Goal: Task Accomplishment & Management: Manage account settings

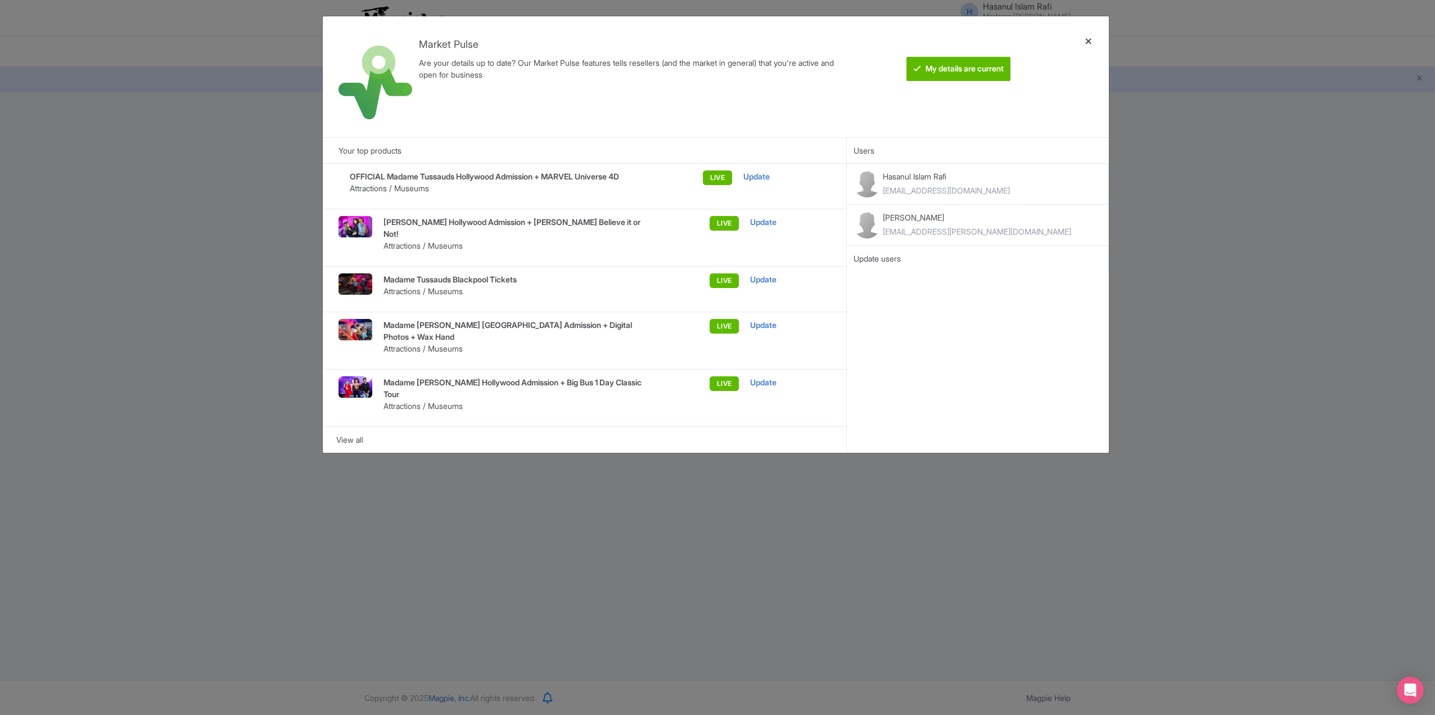
click at [1093, 39] on div at bounding box center [1088, 76] width 27 height 103
click at [1090, 39] on div at bounding box center [1088, 76] width 27 height 103
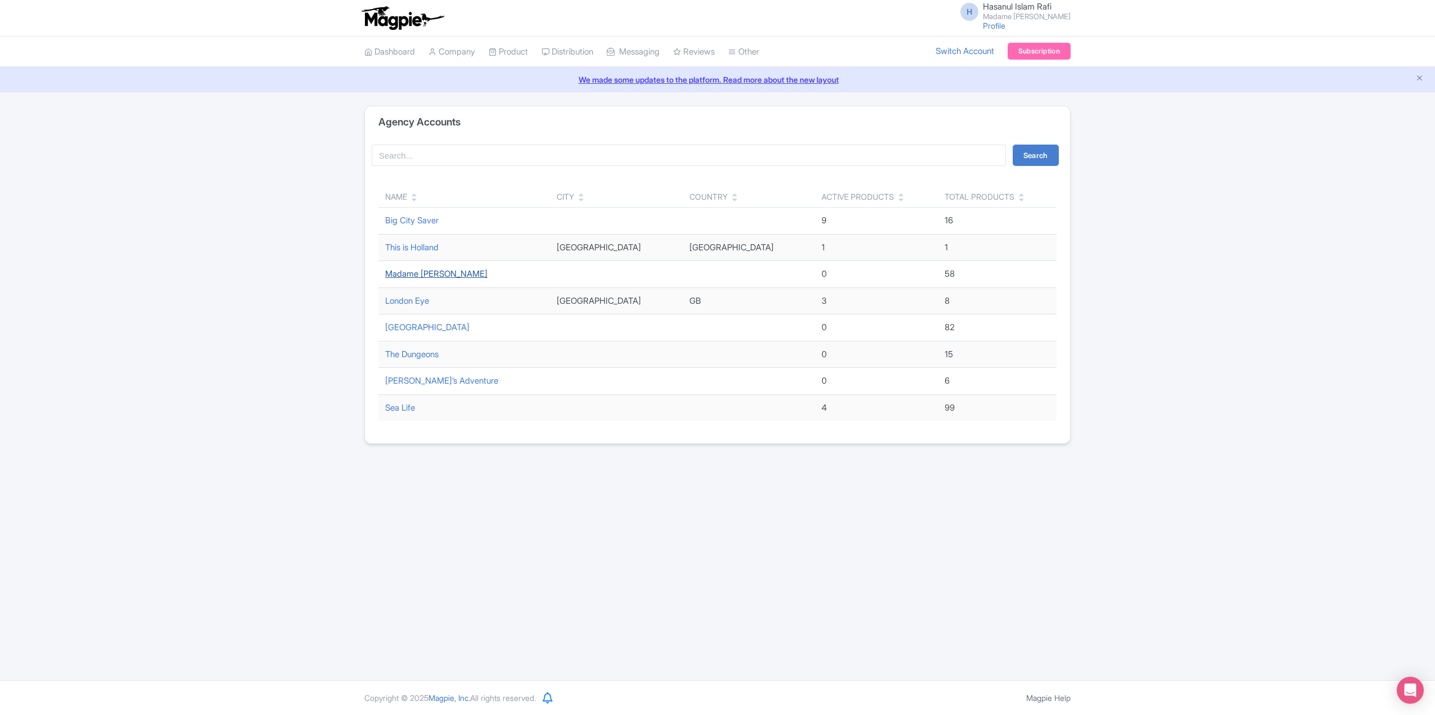
click at [416, 274] on link "Madame [PERSON_NAME]" at bounding box center [436, 273] width 102 height 11
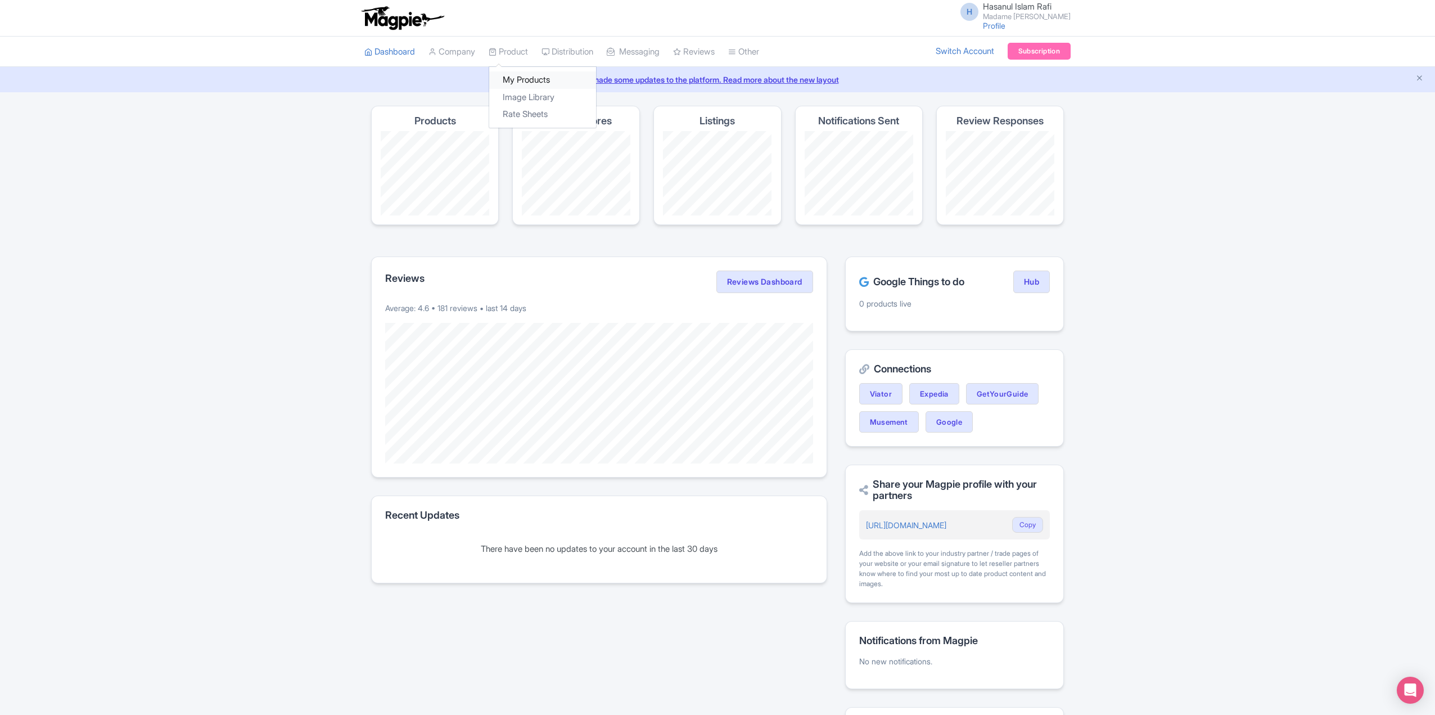
click at [527, 78] on link "My Products" at bounding box center [542, 79] width 107 height 17
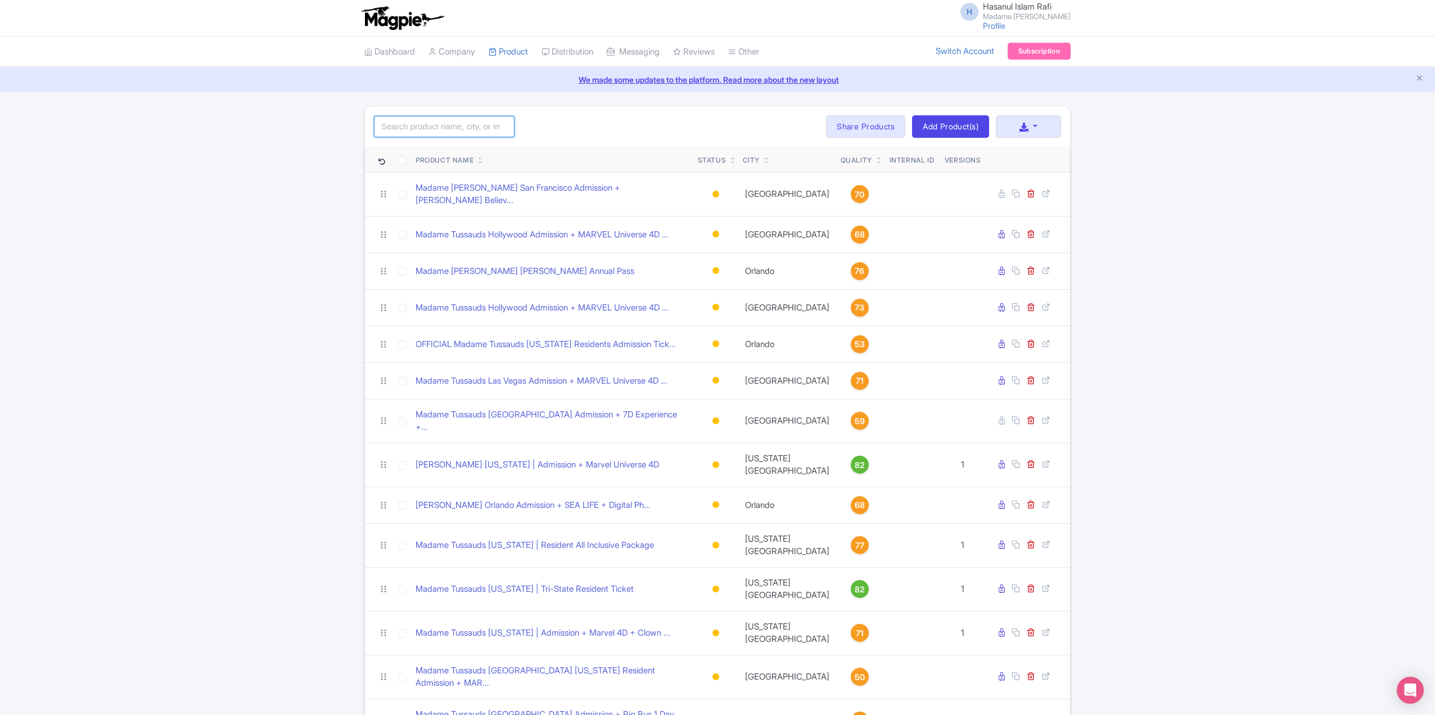
click at [471, 127] on input "search" at bounding box center [444, 126] width 141 height 21
type input "[GEOGRAPHIC_DATA]"
click button "Search" at bounding box center [0, 0] width 0 height 0
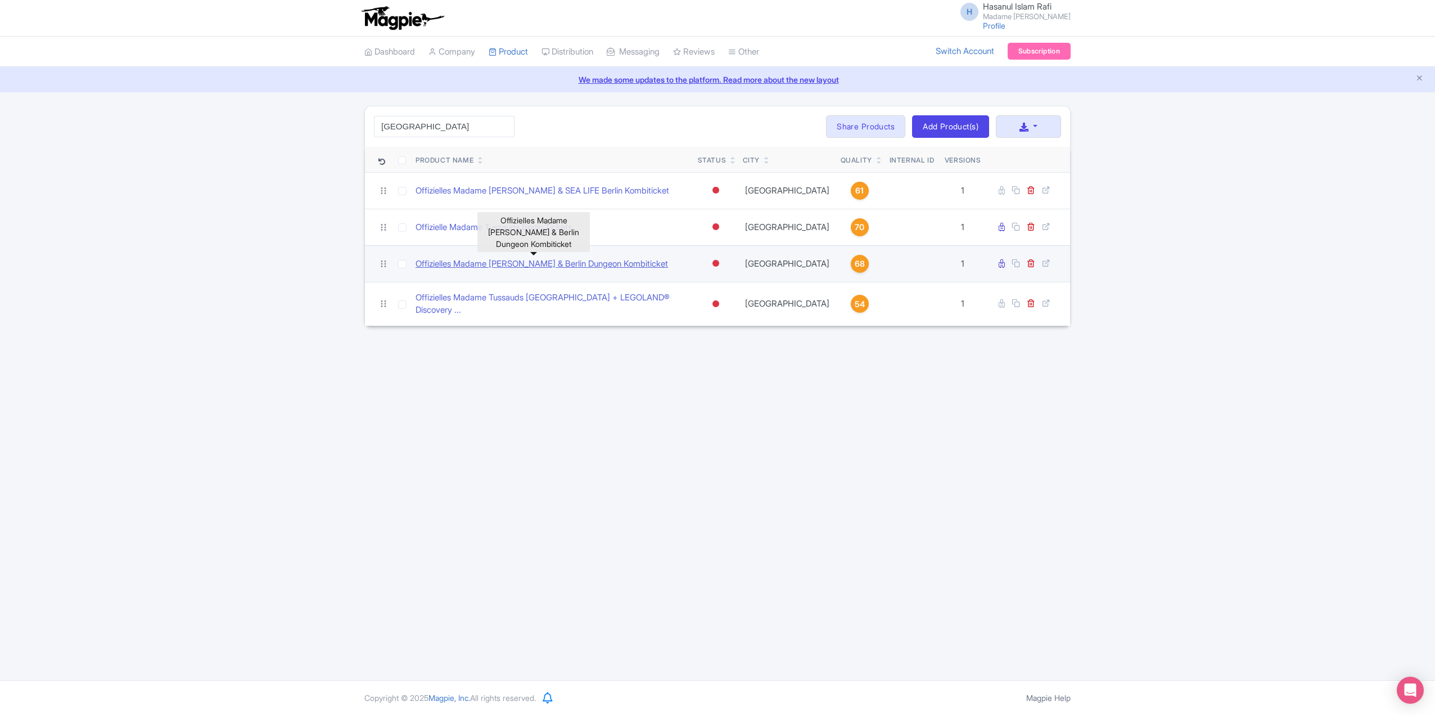
click at [599, 259] on link "Offizielles Madame [PERSON_NAME] & Berlin Dungeon Kombiticket" at bounding box center [542, 264] width 252 height 13
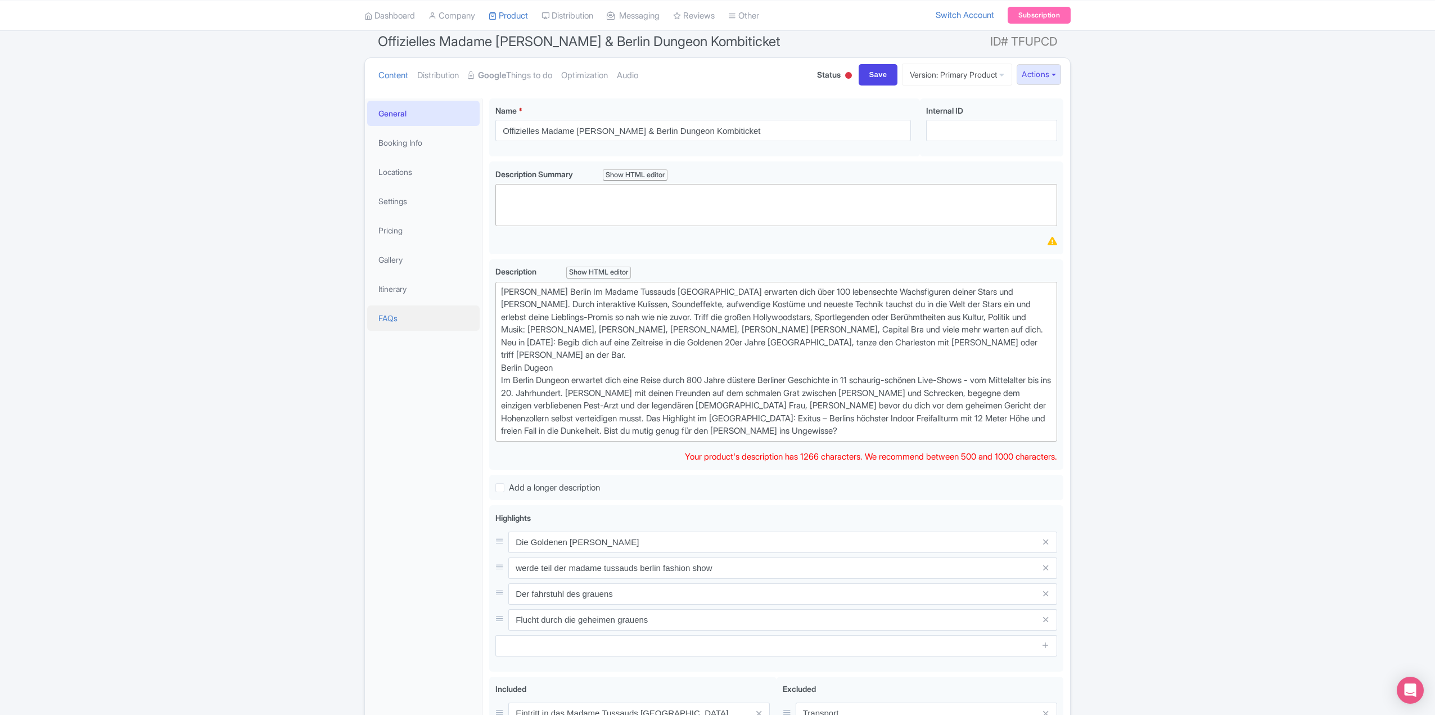
scroll to position [41, 0]
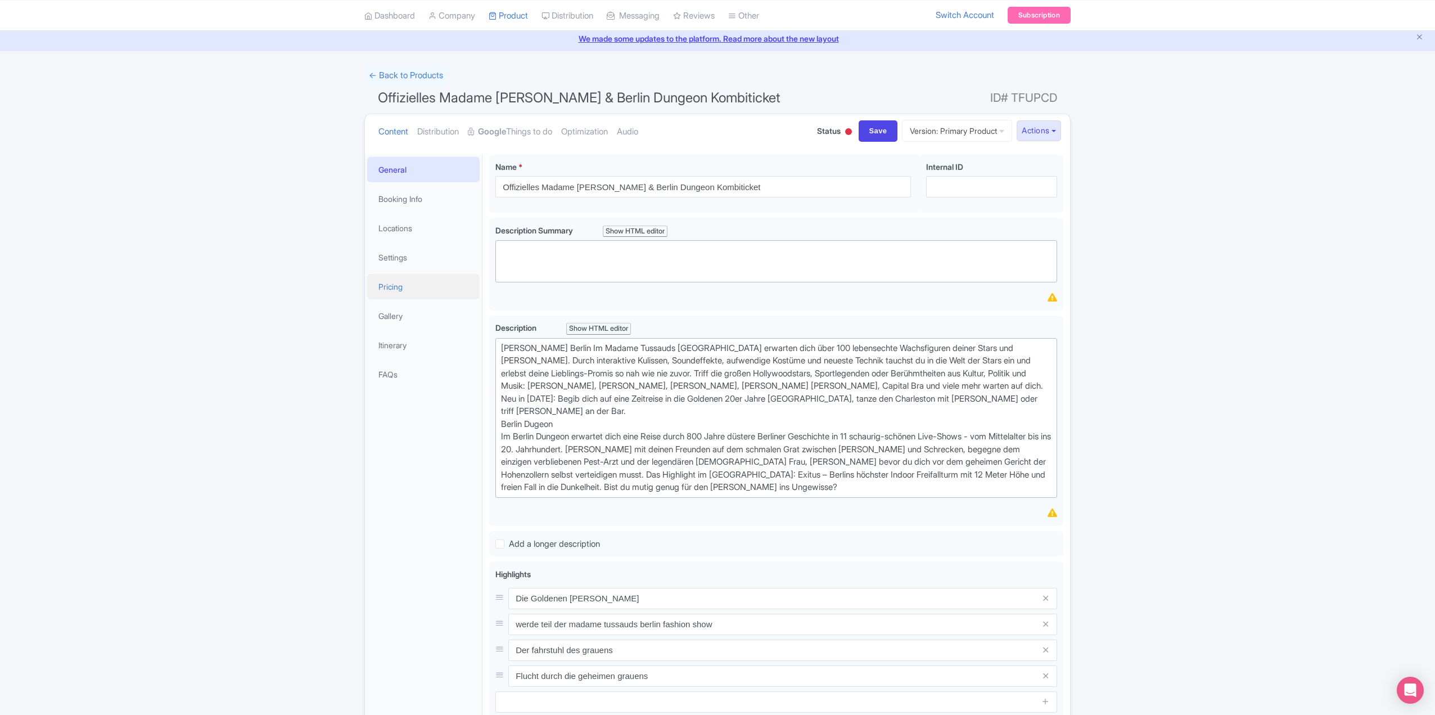
click at [427, 278] on link "Pricing" at bounding box center [423, 286] width 112 height 25
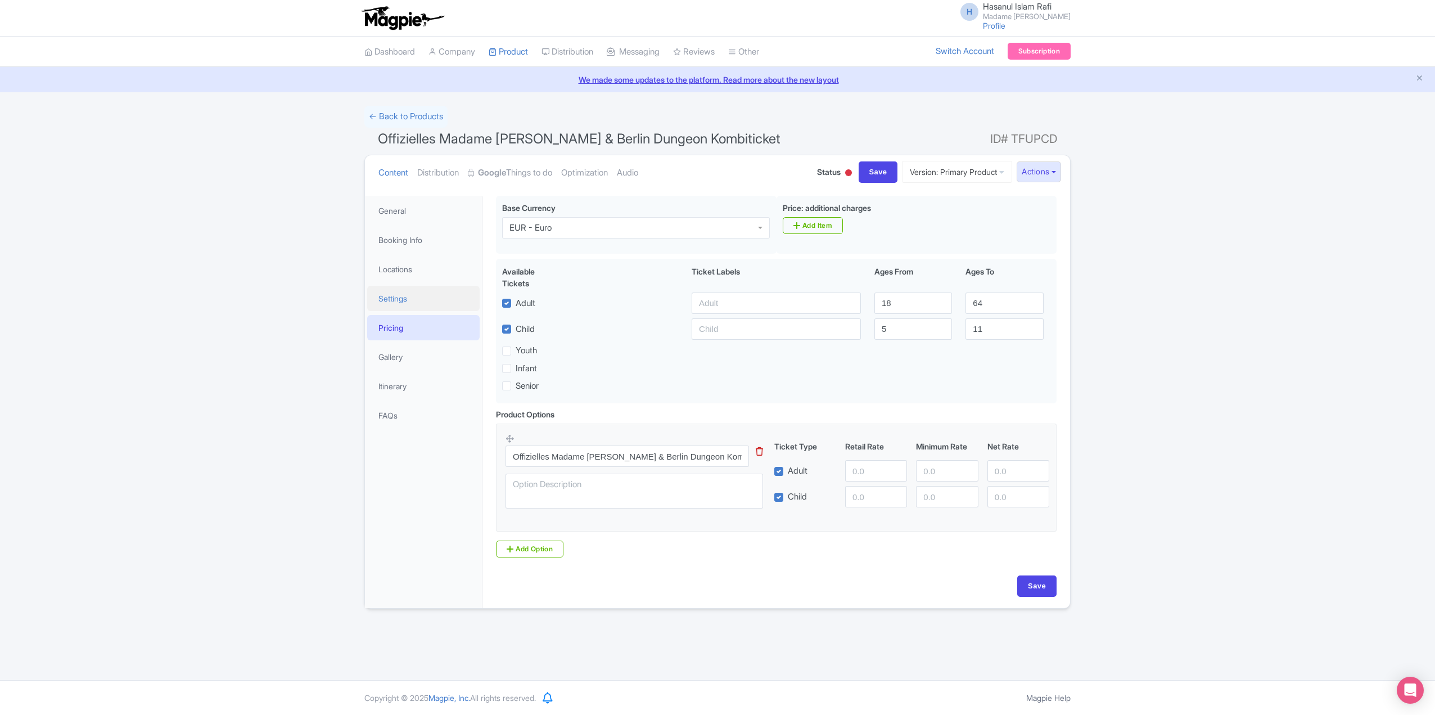
click at [404, 297] on link "Settings" at bounding box center [423, 298] width 112 height 25
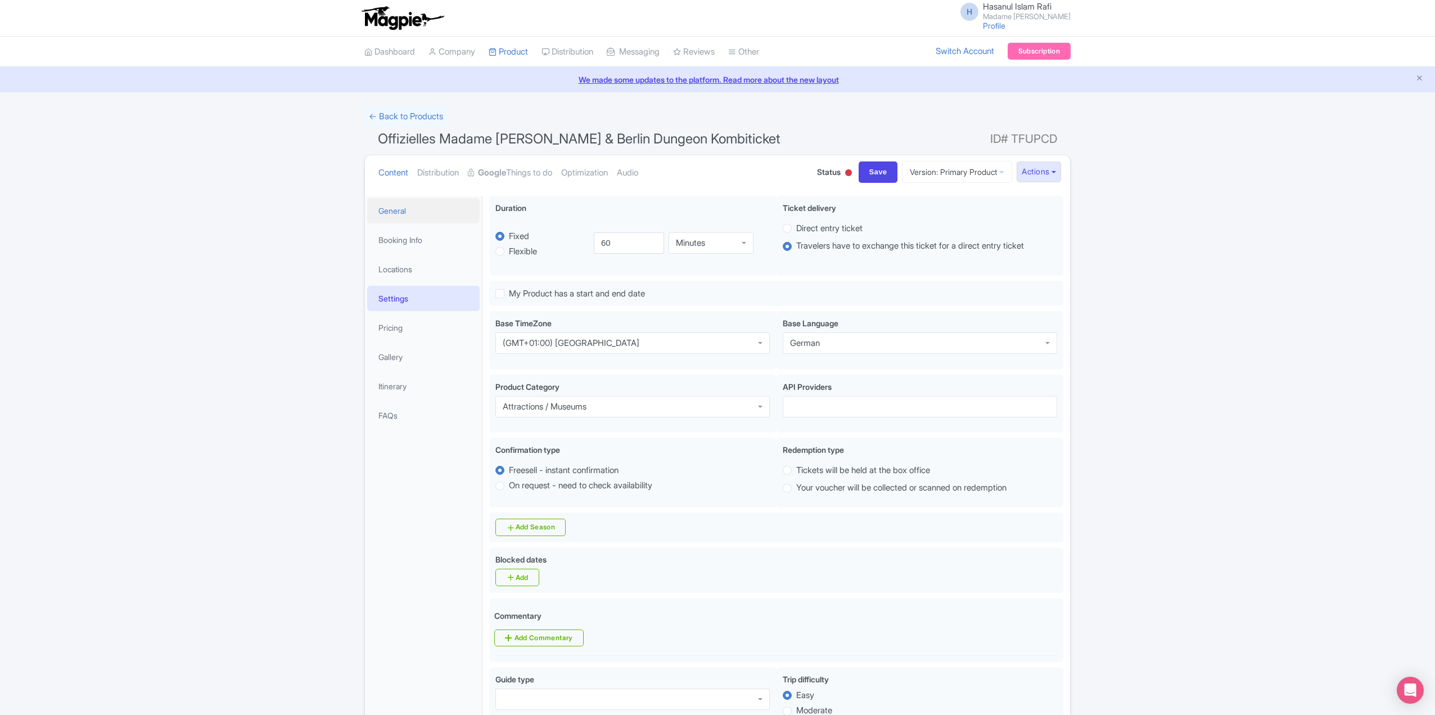
click at [400, 212] on link "General" at bounding box center [423, 210] width 112 height 25
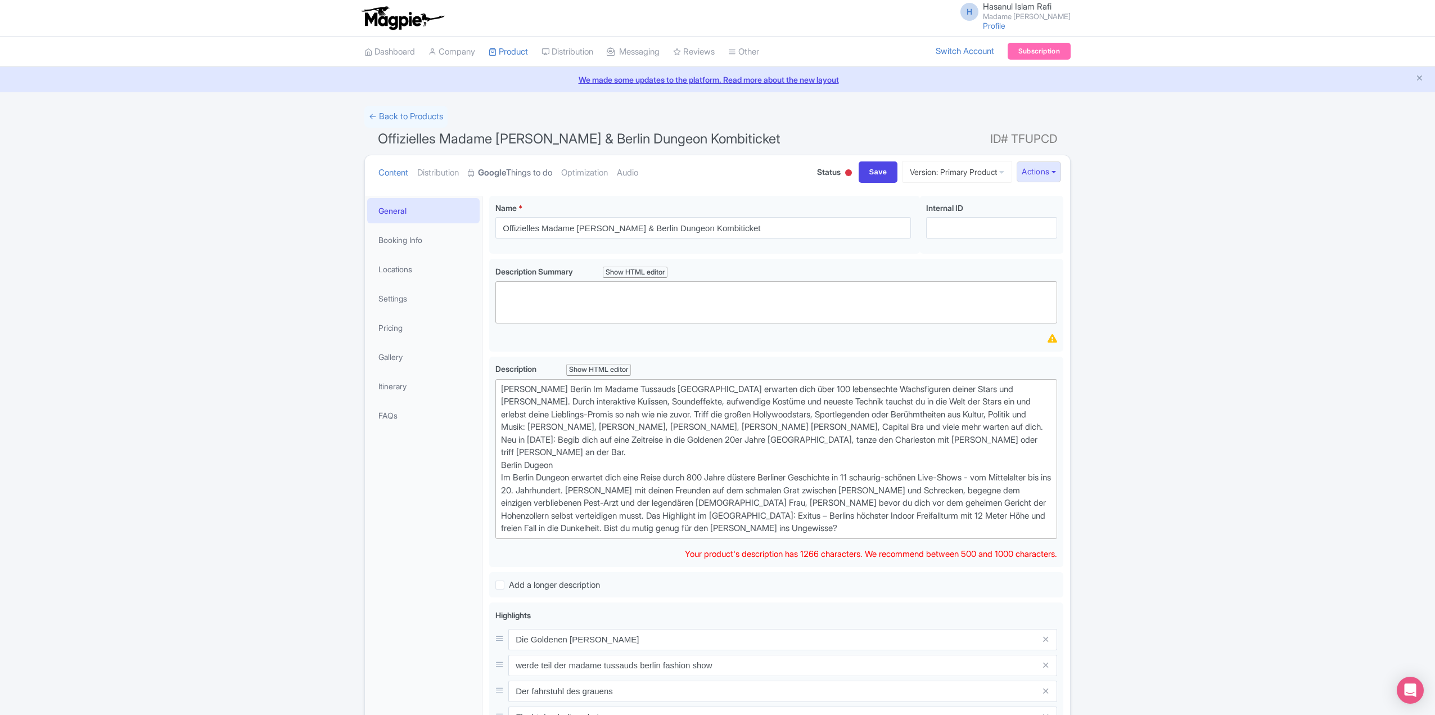
click at [533, 169] on link "Google Things to do" at bounding box center [510, 172] width 84 height 35
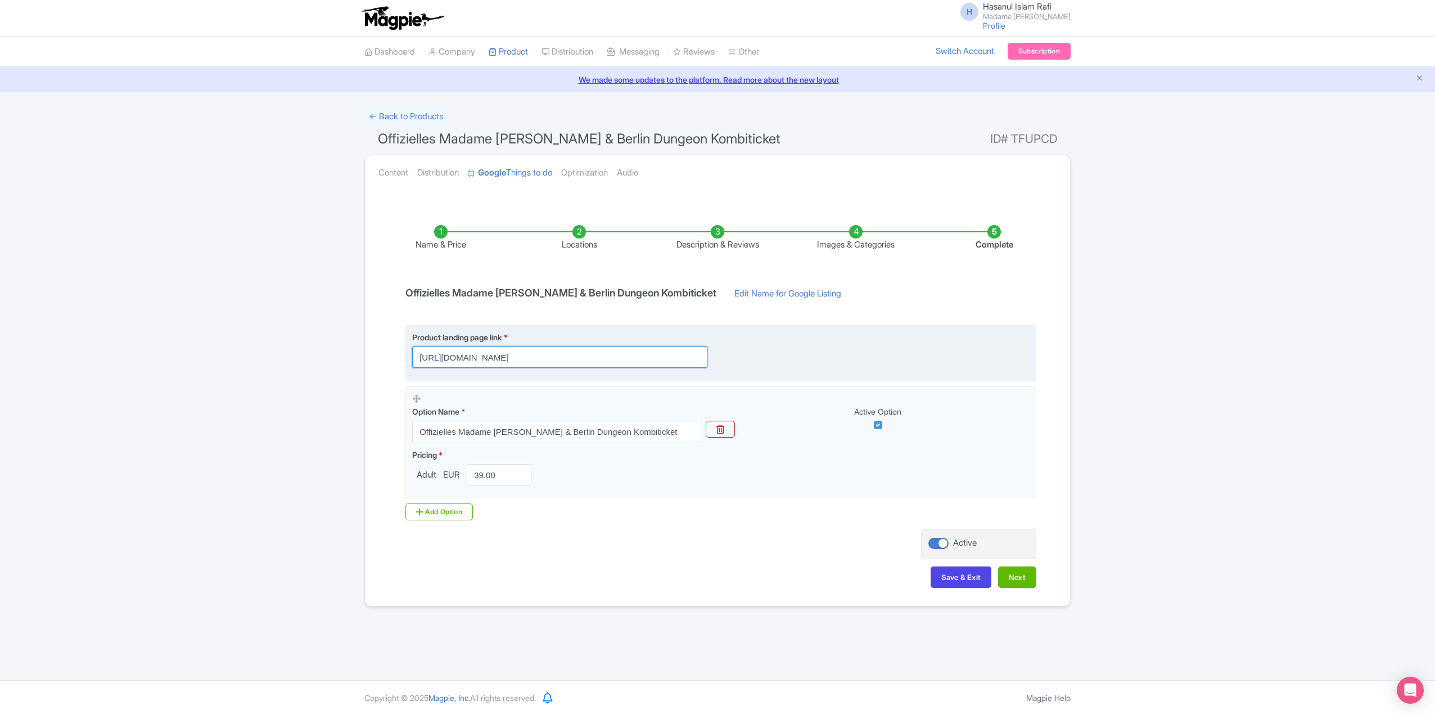
scroll to position [0, 332]
drag, startPoint x: 615, startPoint y: 358, endPoint x: 630, endPoint y: 355, distance: 16.0
click at [630, 355] on input "https://www.madametussauds.com/berlin/tickets/einzeltickets/kombitickets/?utm_s…" at bounding box center [559, 356] width 295 height 21
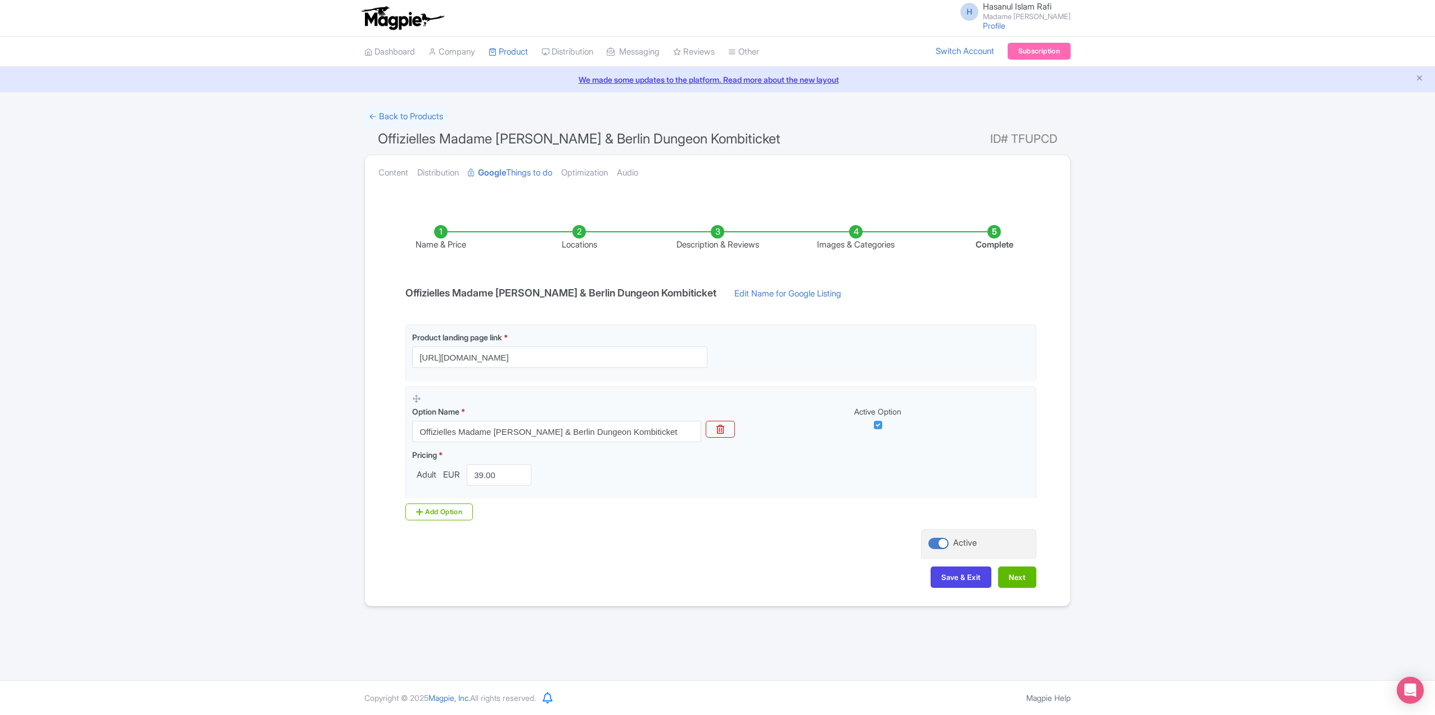
click at [292, 287] on div "← Back to Products Offizielles Madame Tussauds & Berlin Dungeon Kombiticket ID#…" at bounding box center [717, 356] width 1435 height 500
